Goal: Task Accomplishment & Management: Complete application form

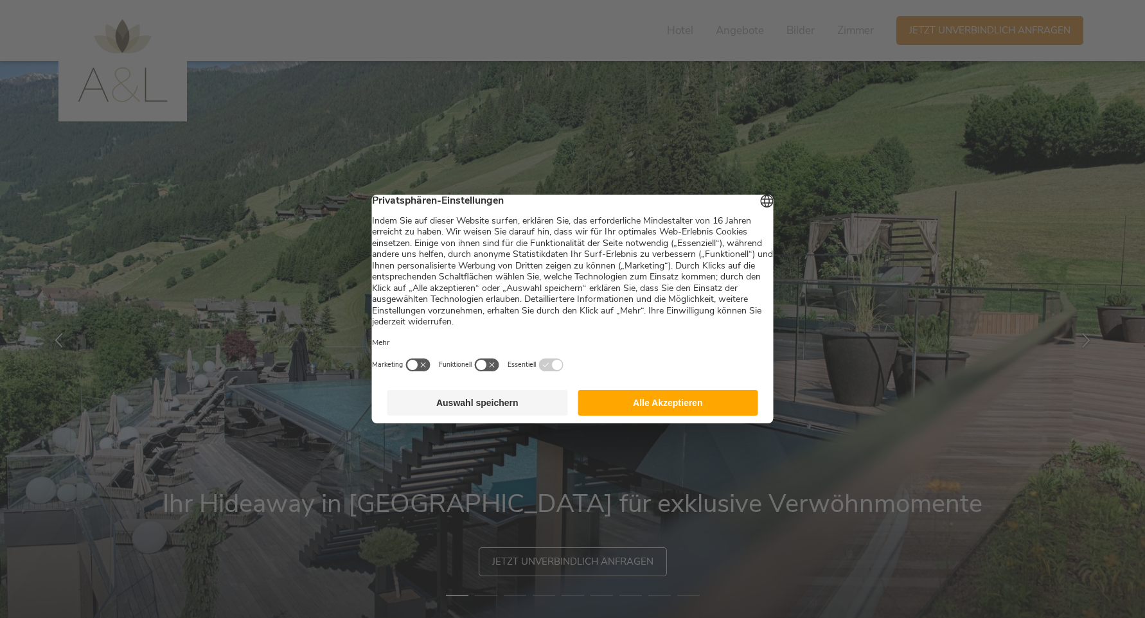
click at [668, 409] on button "Alle Akzeptieren" at bounding box center [668, 403] width 181 height 26
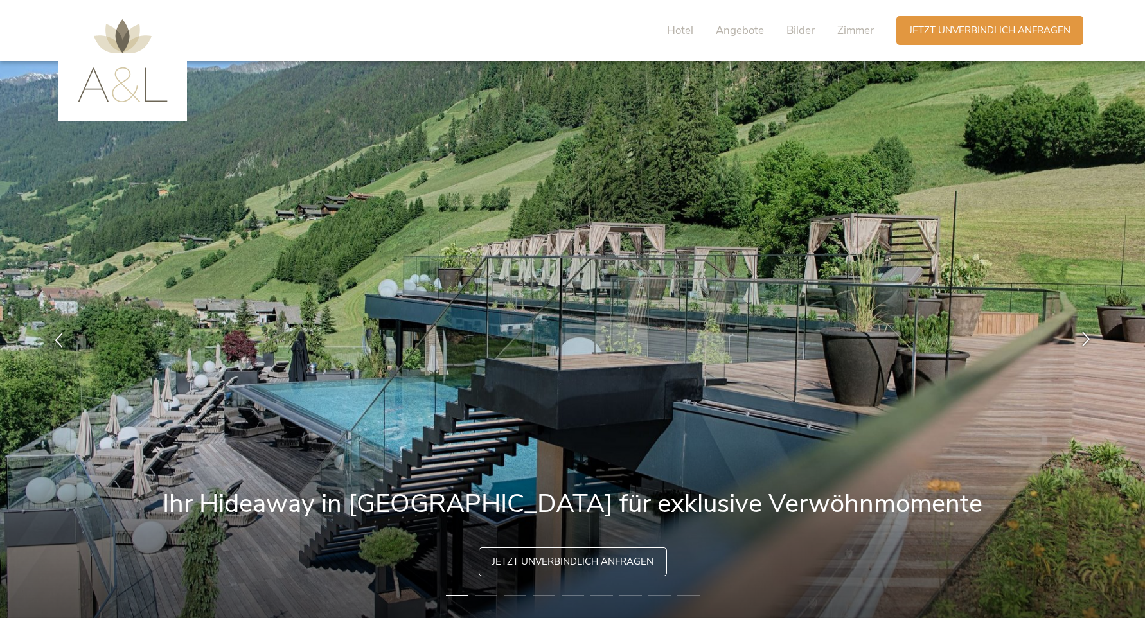
click at [1099, 340] on div at bounding box center [1086, 339] width 40 height 40
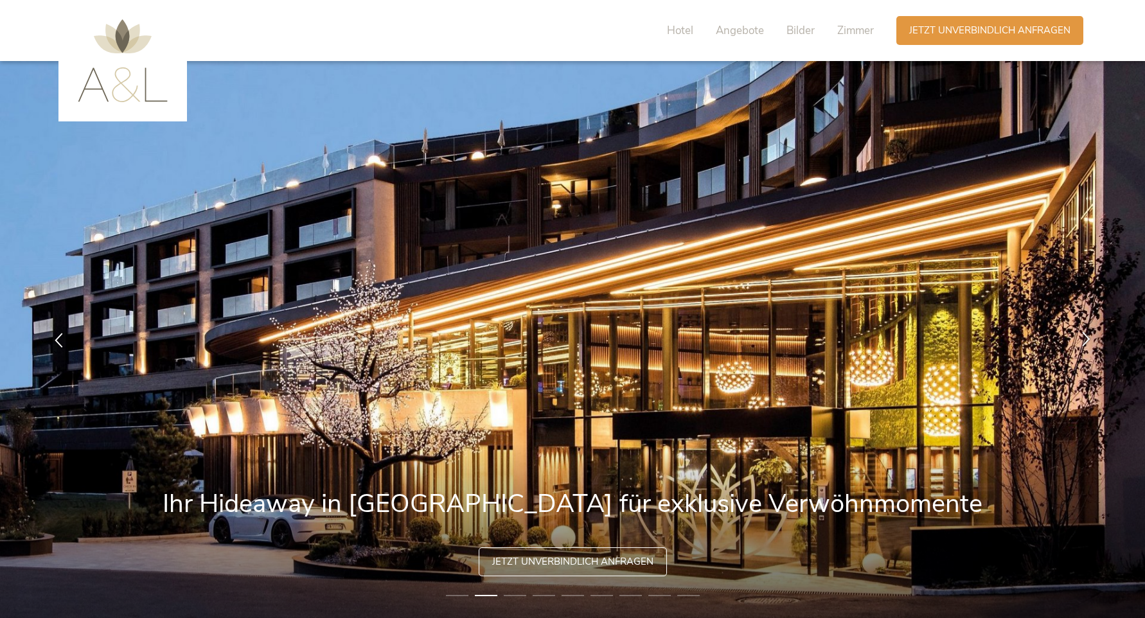
click at [1099, 340] on div at bounding box center [1086, 339] width 40 height 40
click at [1094, 340] on div at bounding box center [1086, 339] width 40 height 40
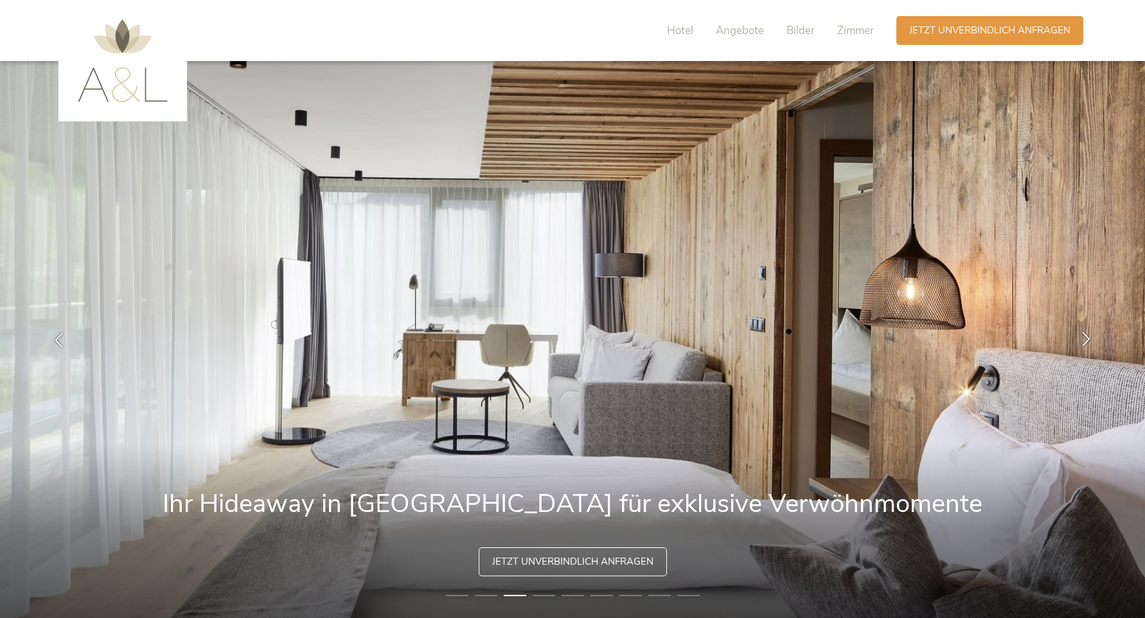
click at [1094, 340] on div at bounding box center [1086, 339] width 40 height 40
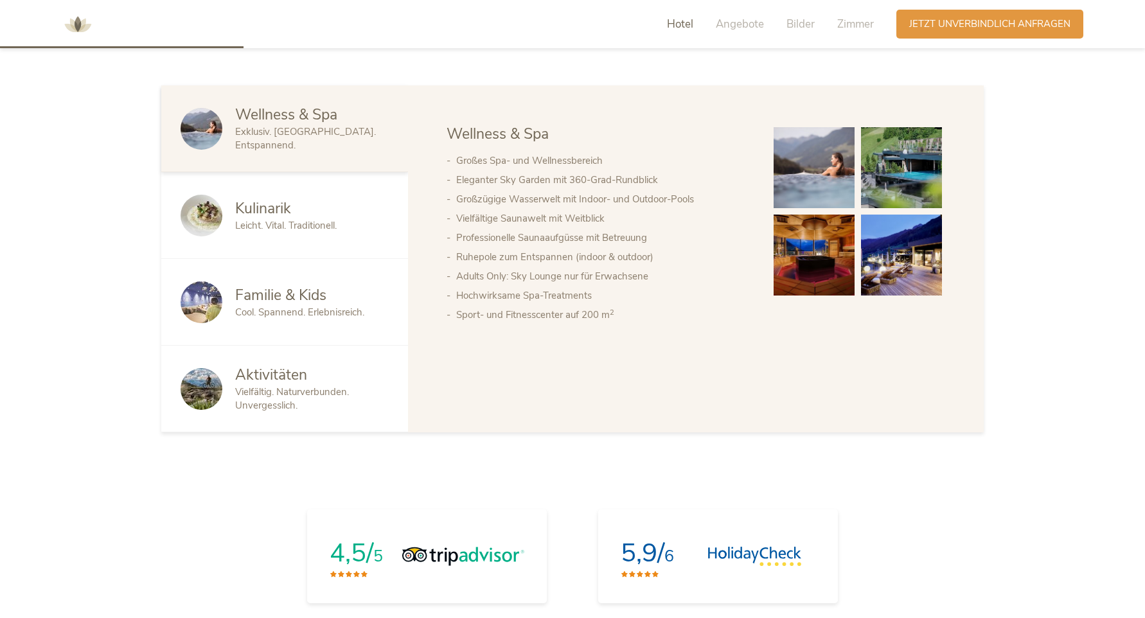
scroll to position [817, 0]
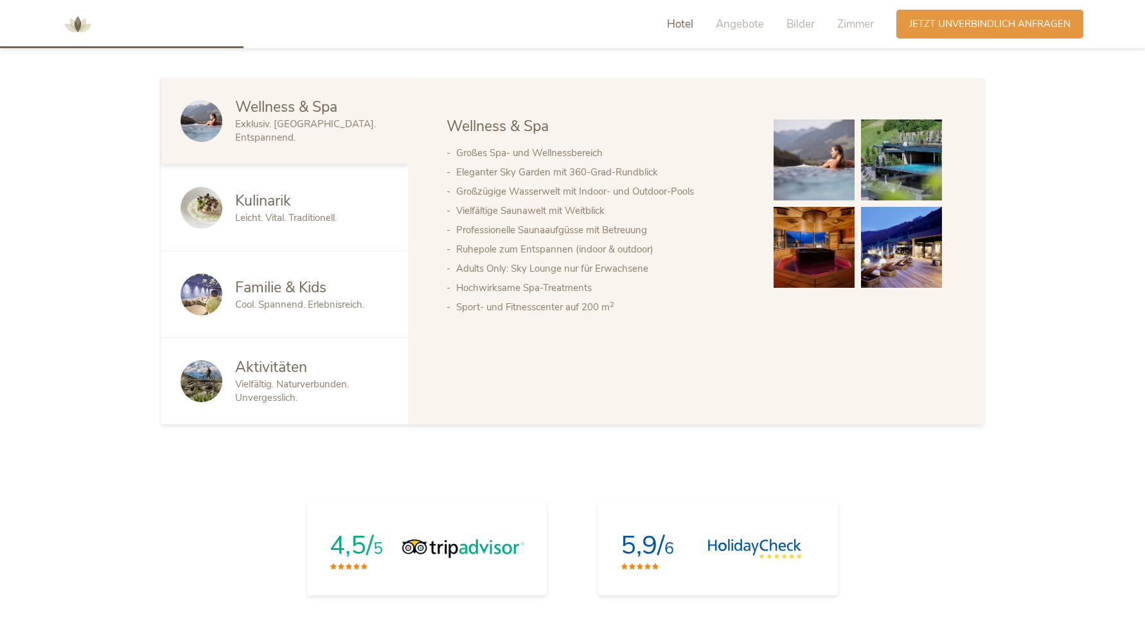
click at [685, 22] on span "Hotel" at bounding box center [680, 24] width 26 height 15
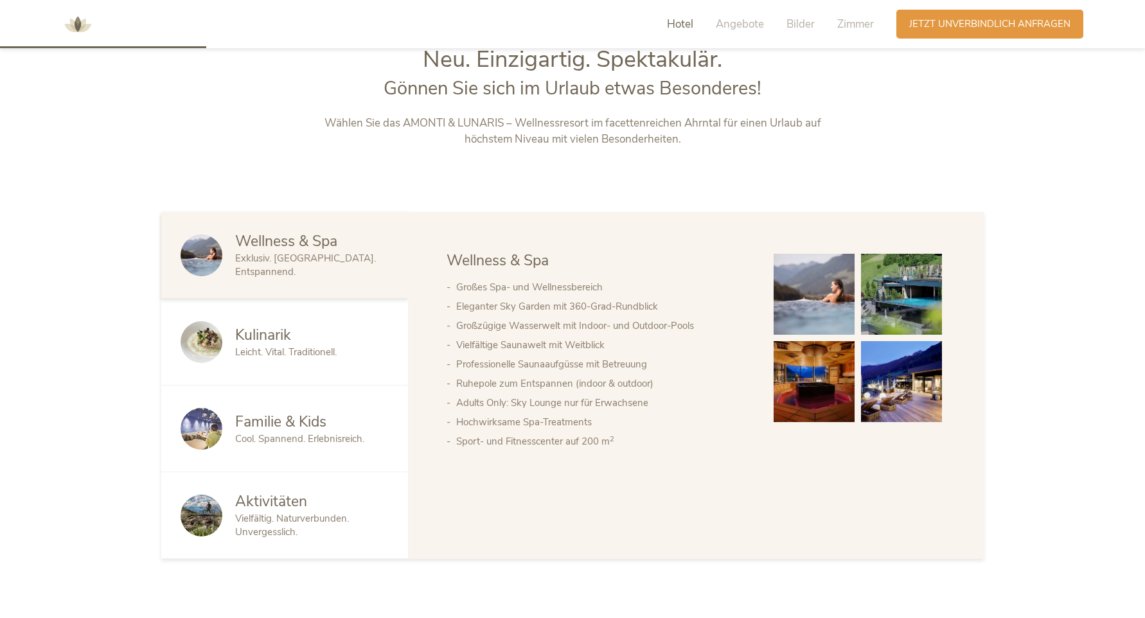
scroll to position [662, 0]
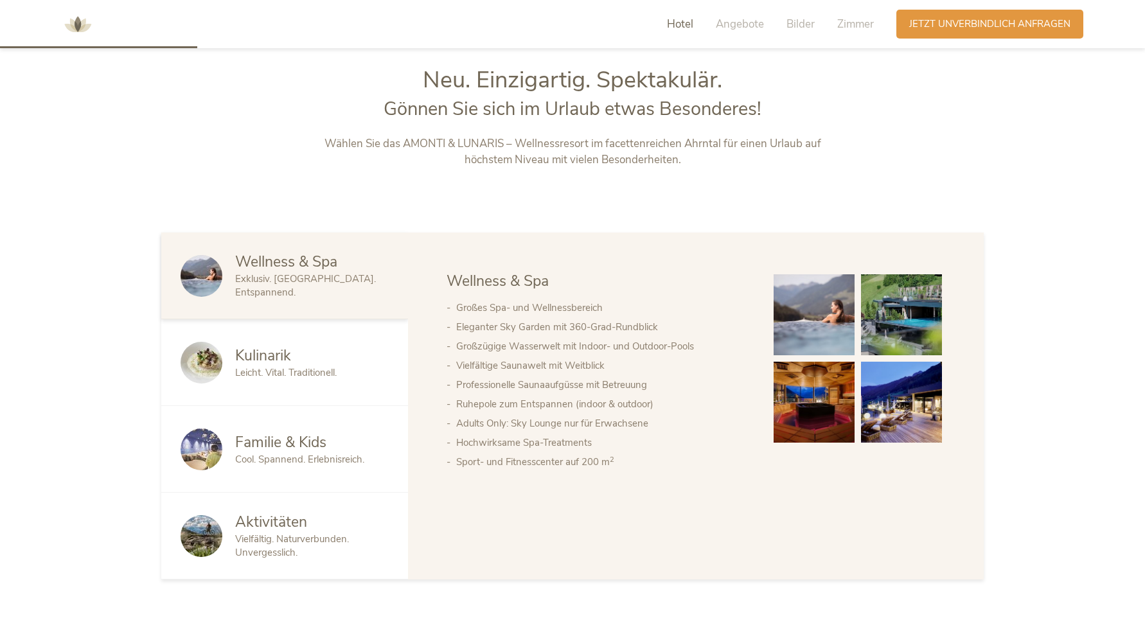
click at [308, 354] on div "Kulinarik" at bounding box center [312, 356] width 154 height 21
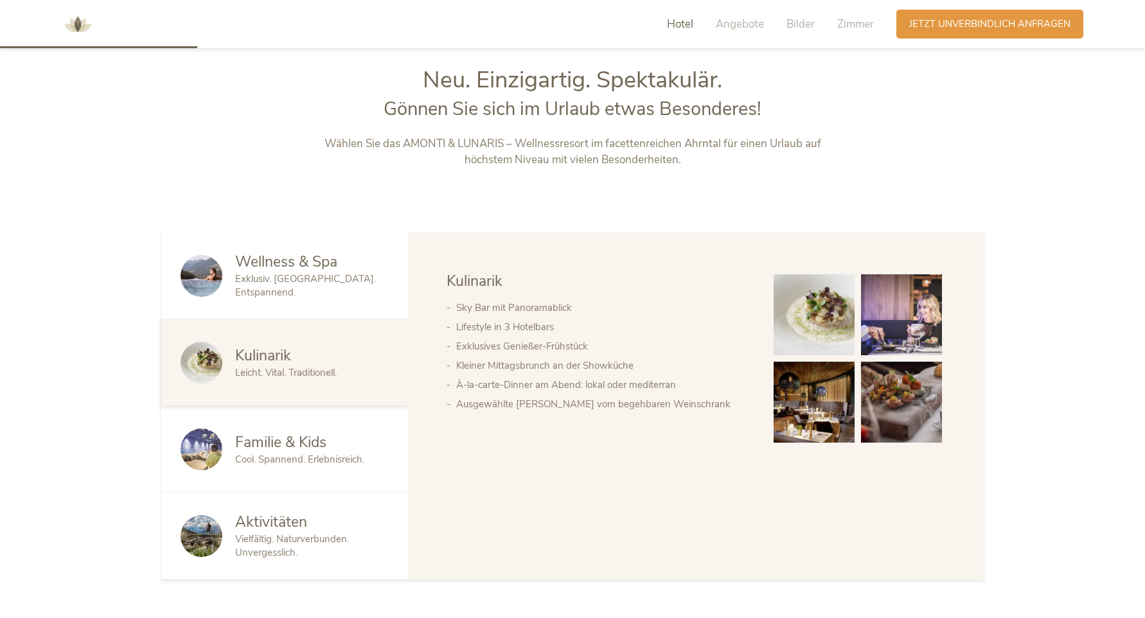
click at [306, 404] on div "Kulinarik Leicht. Vital. Traditionell." at bounding box center [284, 362] width 247 height 87
click at [301, 433] on span "Familie & Kids" at bounding box center [280, 442] width 91 height 20
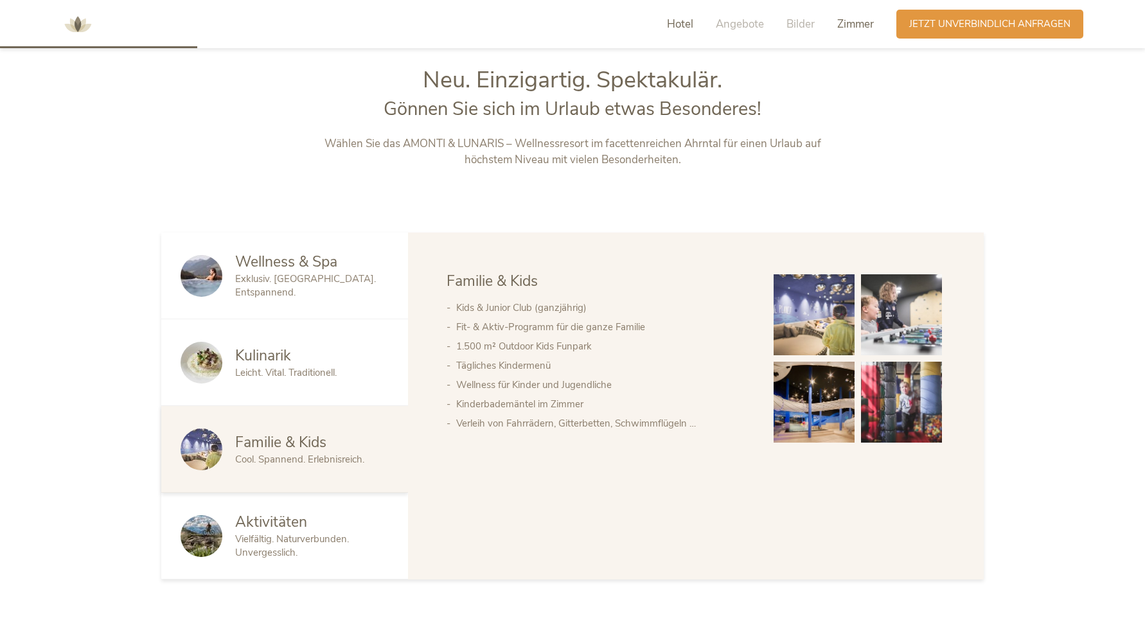
click at [861, 24] on span "Zimmer" at bounding box center [855, 24] width 37 height 15
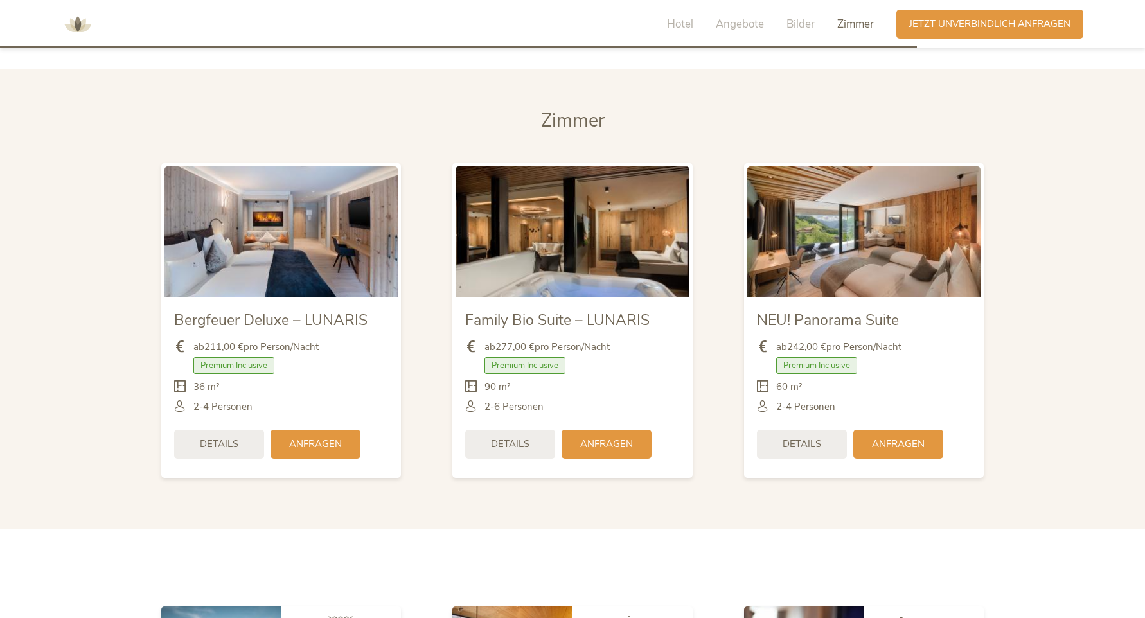
scroll to position [3076, 0]
click at [793, 436] on span "Details" at bounding box center [802, 442] width 39 height 13
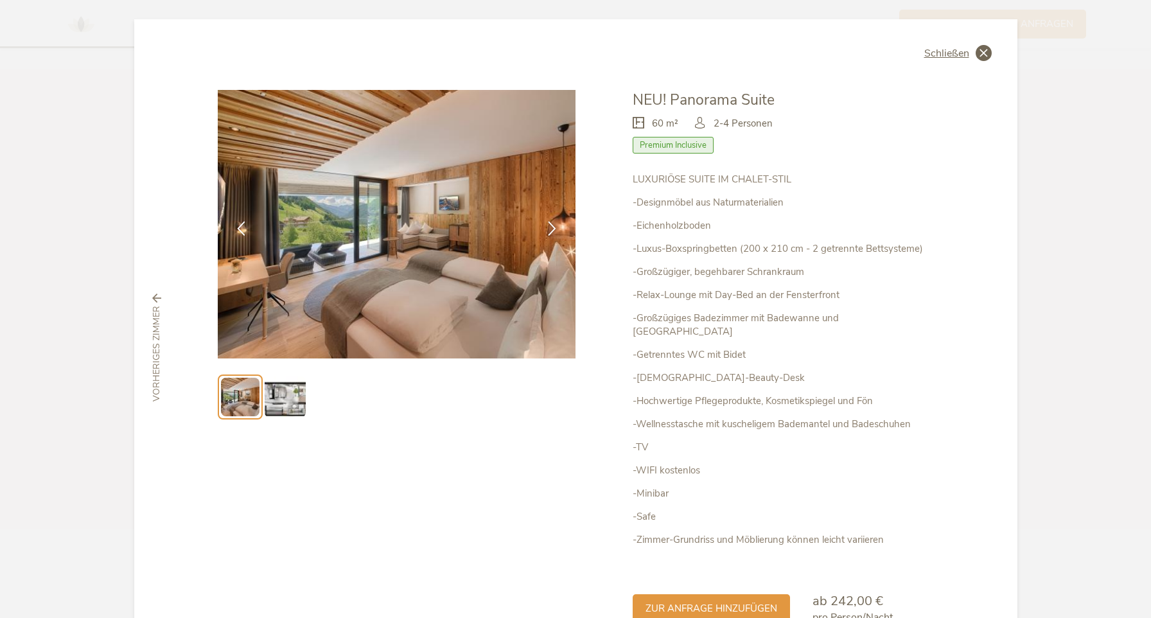
click at [938, 54] on span "Schließen" at bounding box center [947, 53] width 45 height 10
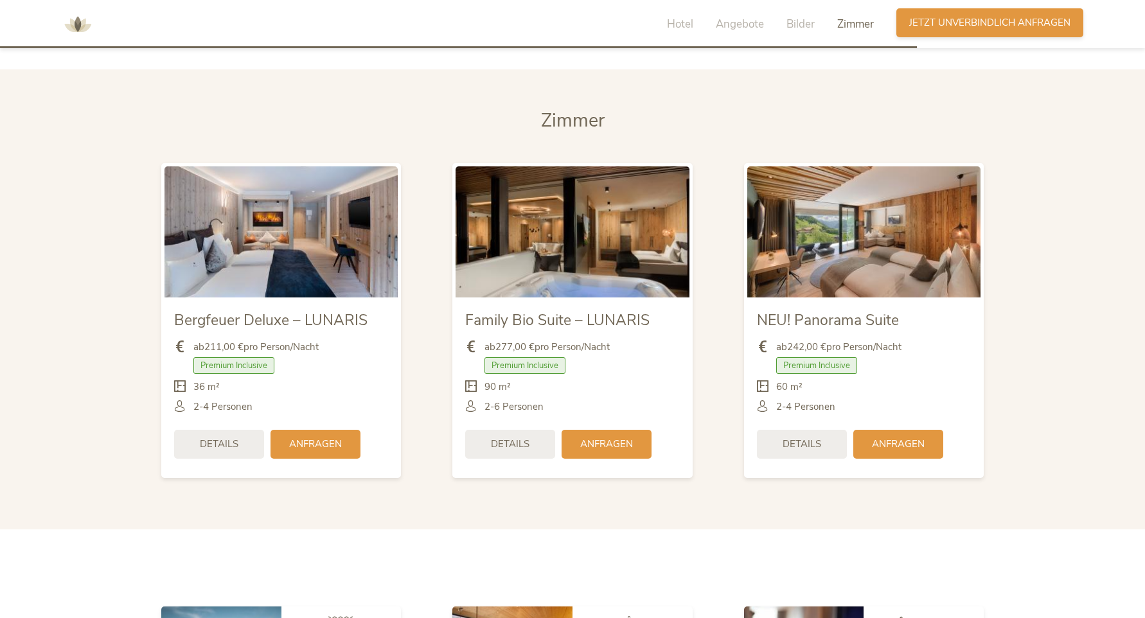
click at [970, 23] on span "Jetzt unverbindlich anfragen" at bounding box center [989, 22] width 161 height 13
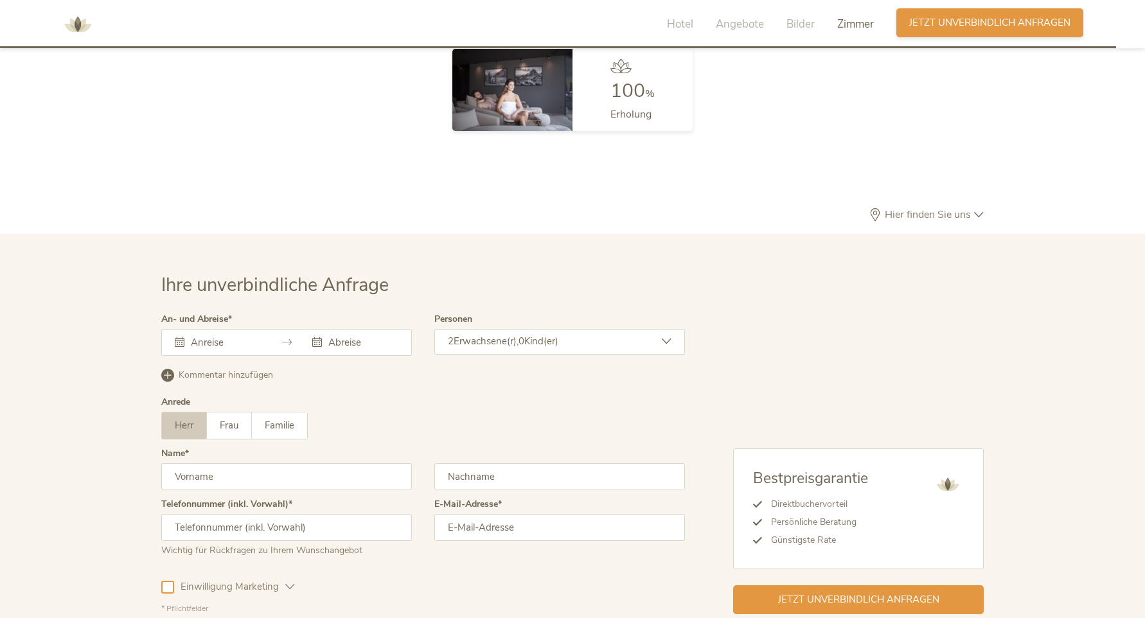
scroll to position [3840, 0]
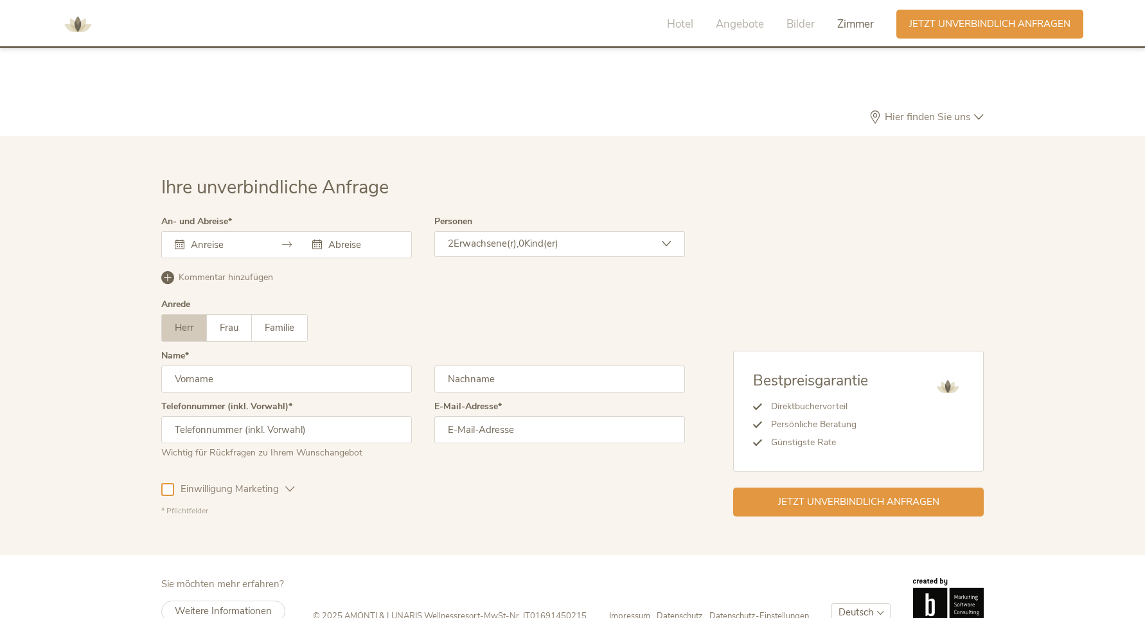
click at [284, 240] on icon at bounding box center [287, 245] width 10 height 10
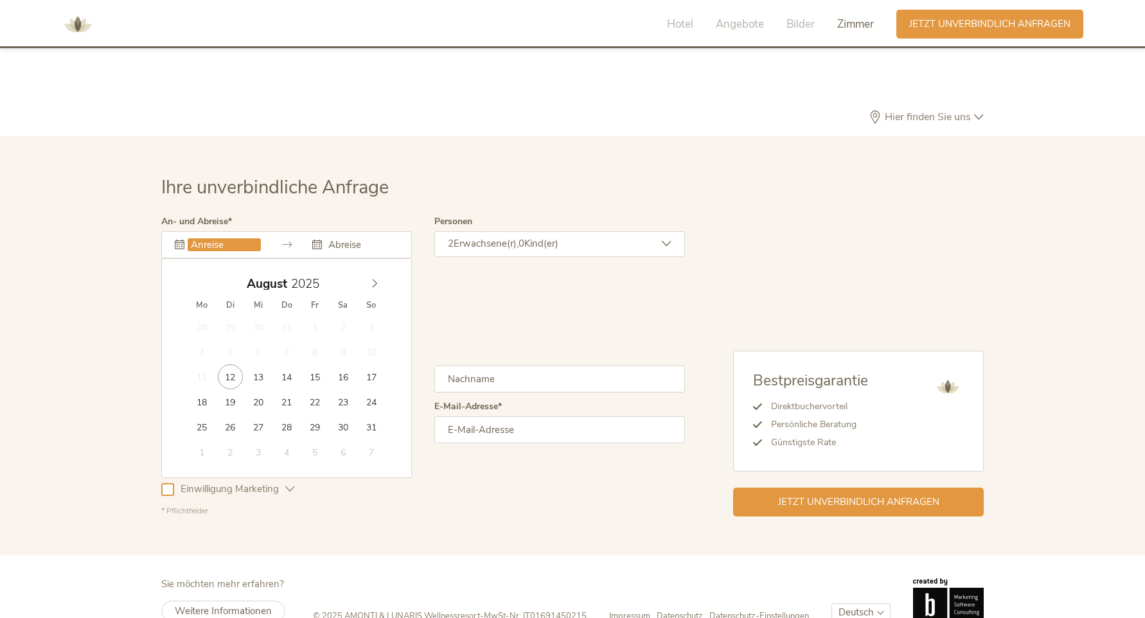
click at [252, 238] on input "text" at bounding box center [224, 244] width 73 height 13
type input "[DATE]"
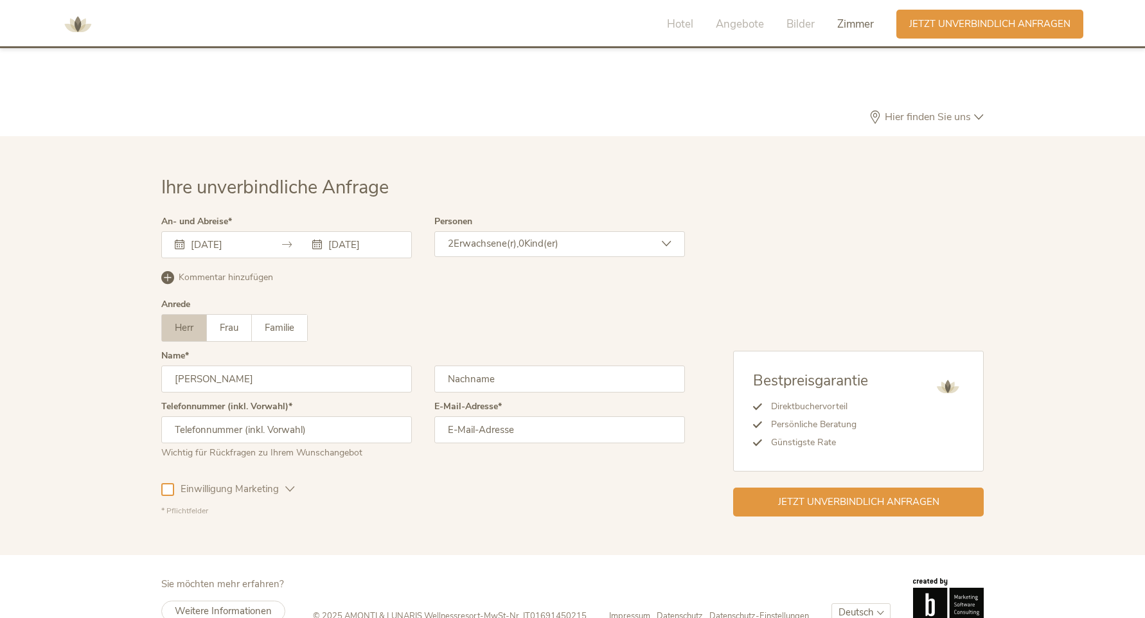
type input "[PERSON_NAME]"
type input "[PHONE_NUMBER]"
type input "[PERSON_NAME][EMAIL_ADDRESS][DOMAIN_NAME]"
click at [173, 483] on div at bounding box center [167, 489] width 13 height 13
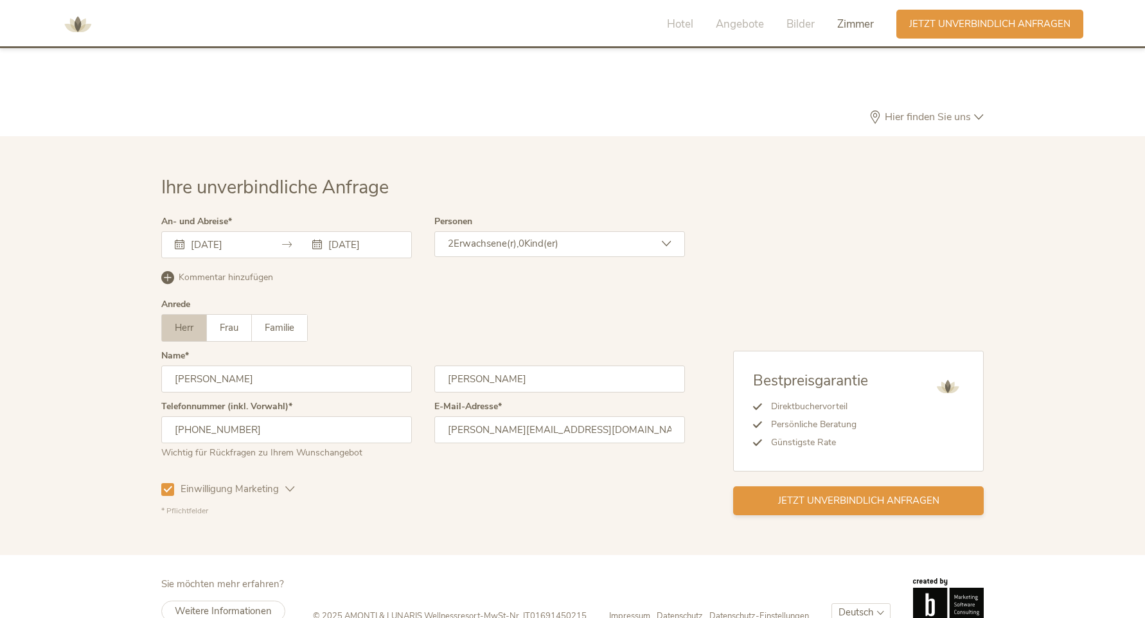
click at [772, 486] on div "Jetzt unverbindlich anfragen" at bounding box center [858, 500] width 251 height 29
